Goal: Task Accomplishment & Management: Complete application form

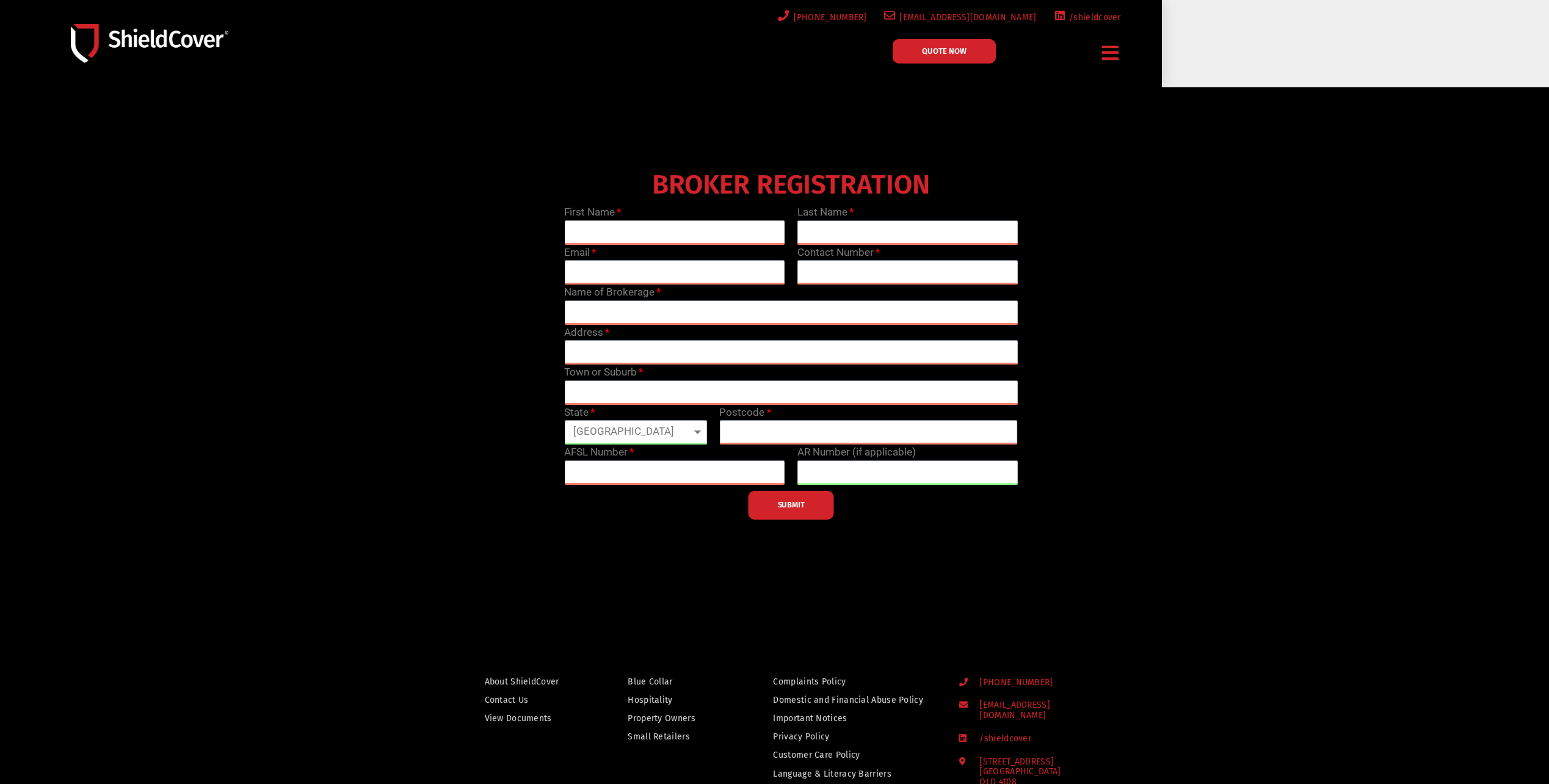
click at [665, 232] on input "text" at bounding box center [675, 232] width 221 height 25
type input "Mandy"
type input "[PERSON_NAME]"
type input "[PERSON_NAME][EMAIL_ADDRESS][PERSON_NAME][DOMAIN_NAME]"
type input "0730023020"
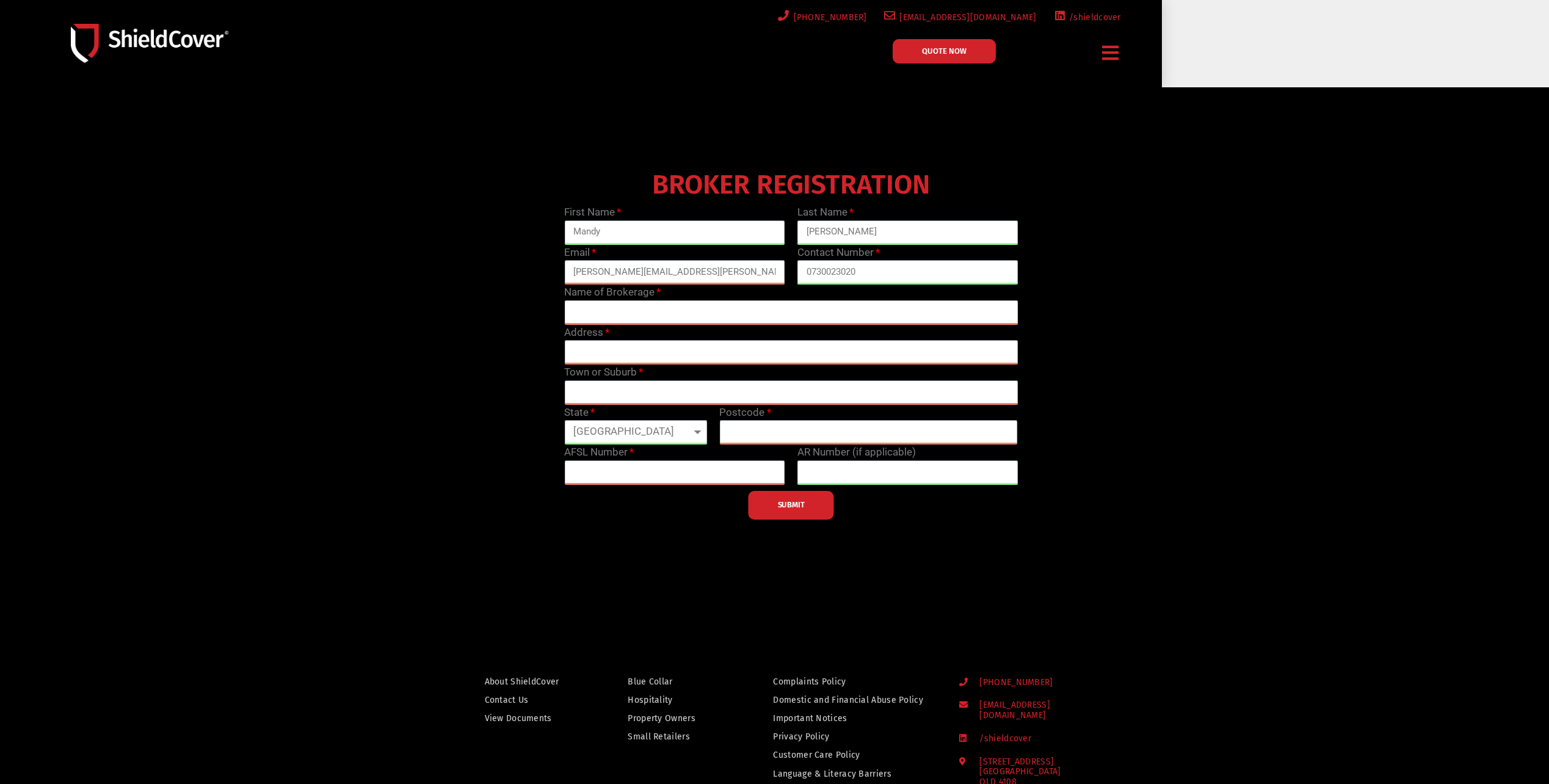
click at [611, 317] on input "text" at bounding box center [791, 312] width 454 height 25
type input "[PERSON_NAME]"
type input "Level 2/[STREET_ADDRESS][PERSON_NAME]"
type input "Ormeau"
type input "4208"
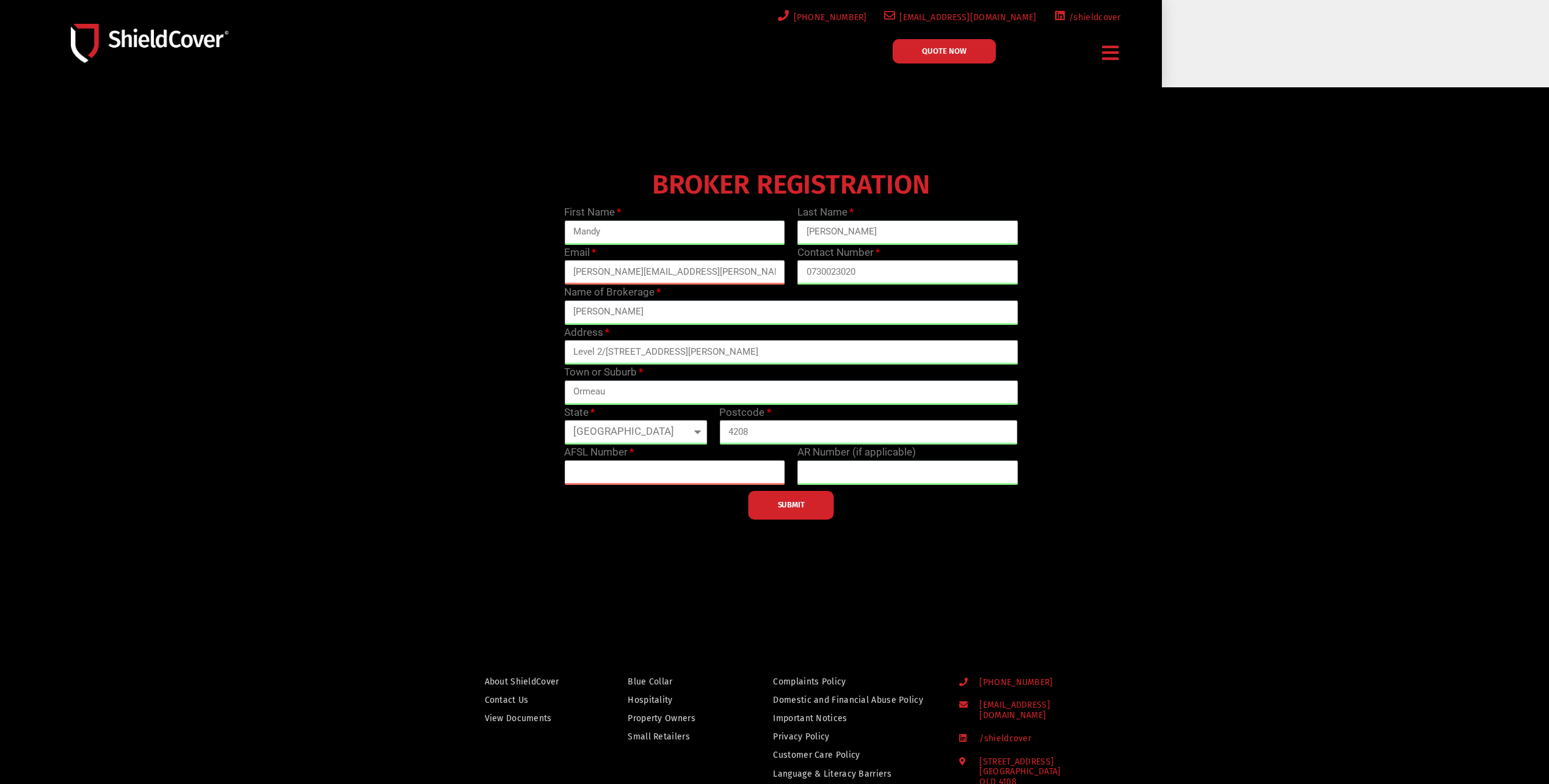
click at [607, 478] on input "text" at bounding box center [675, 472] width 221 height 25
drag, startPoint x: 612, startPoint y: 477, endPoint x: 612, endPoint y: 464, distance: 13.0
click at [612, 467] on input "text" at bounding box center [675, 472] width 221 height 25
